Goal: Task Accomplishment & Management: Use online tool/utility

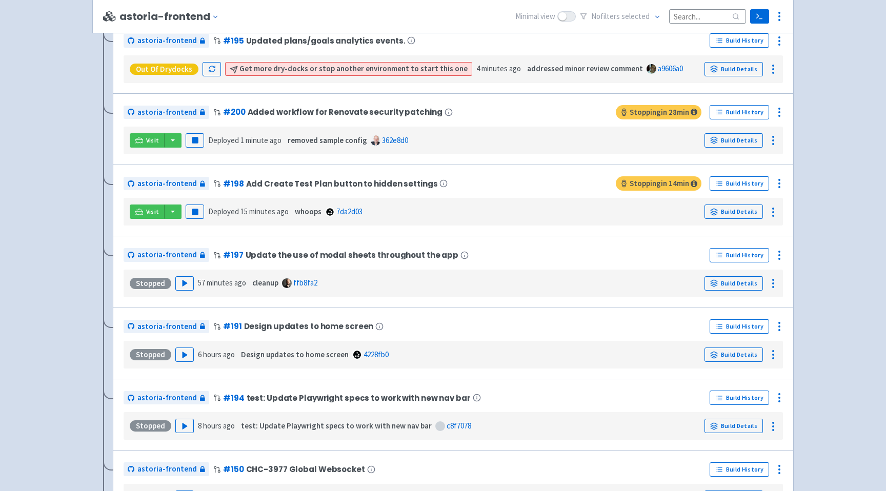
scroll to position [285, 0]
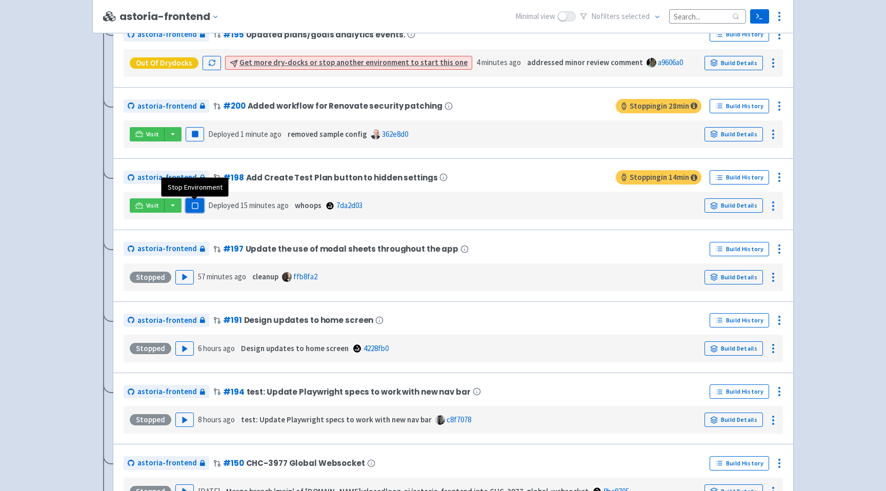
click at [193, 207] on rect "button" at bounding box center [195, 206] width 6 height 6
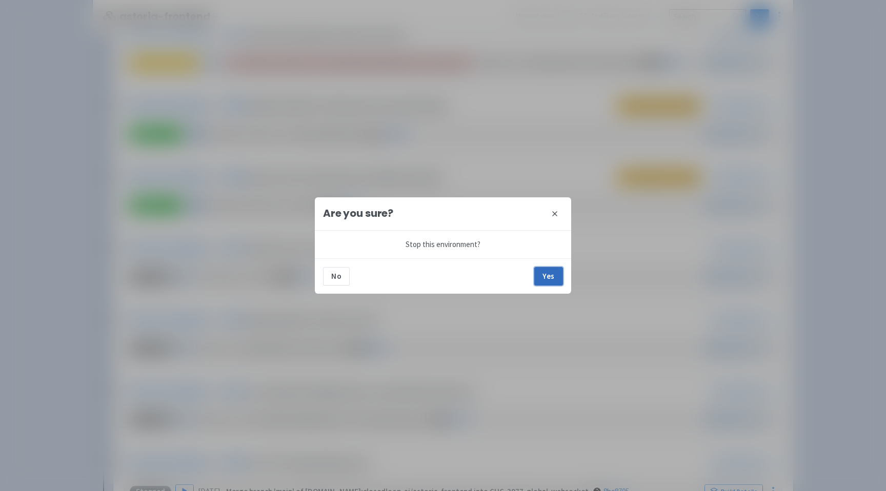
click at [540, 273] on button "Yes" at bounding box center [548, 276] width 29 height 18
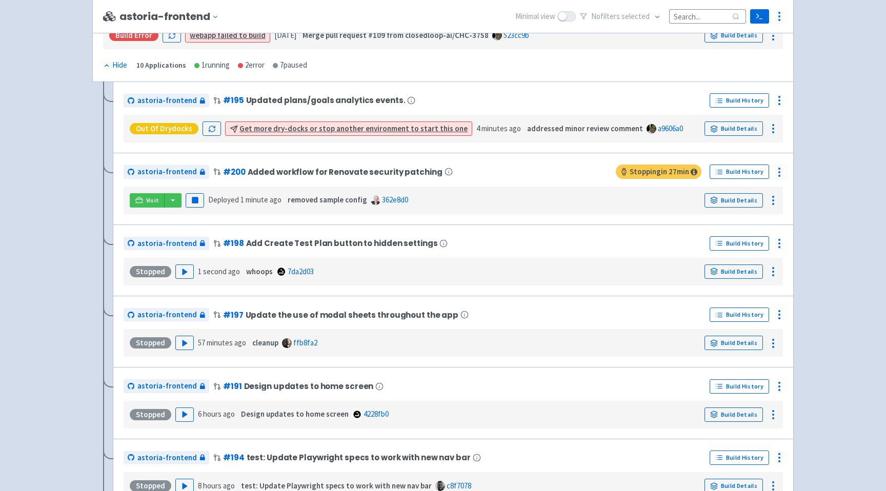
scroll to position [220, 0]
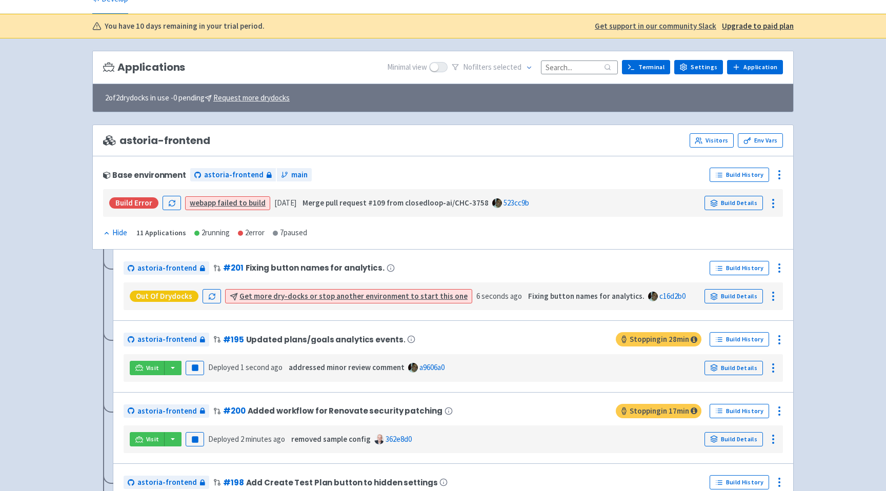
scroll to position [20, 0]
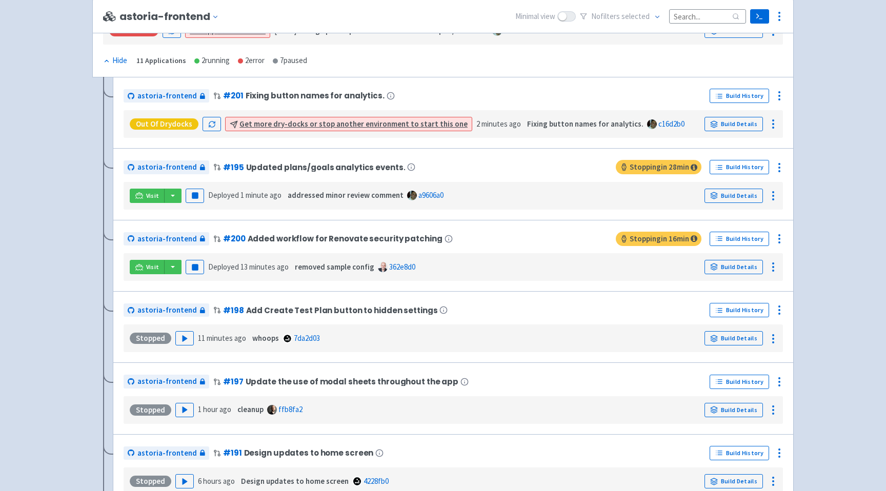
scroll to position [226, 0]
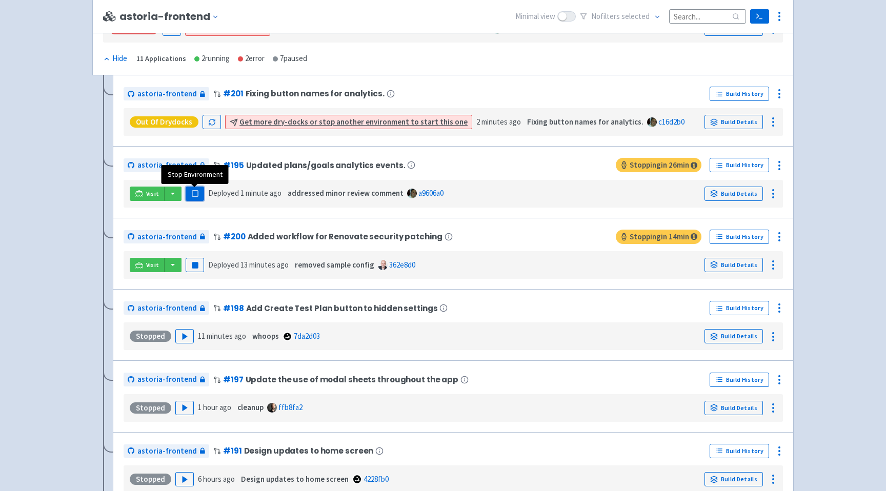
click at [197, 197] on icon "button" at bounding box center [195, 194] width 8 height 8
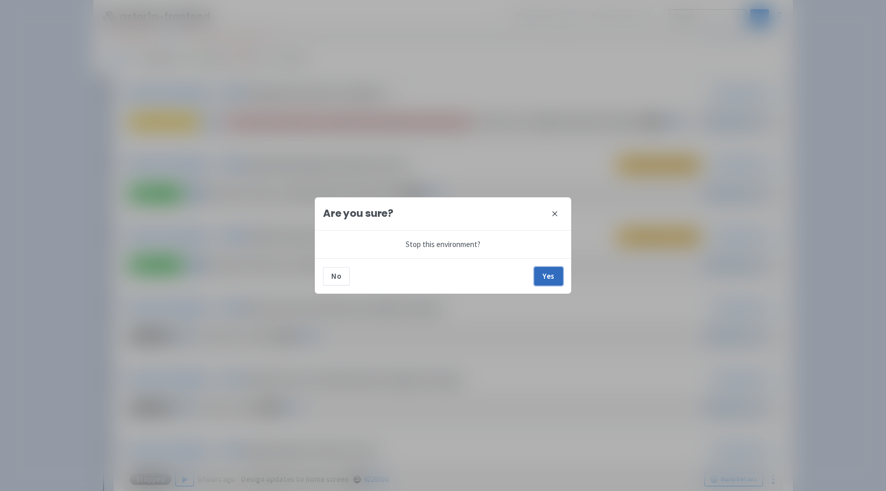
click at [547, 274] on button "Yes" at bounding box center [548, 276] width 29 height 18
